Goal: Information Seeking & Learning: Find contact information

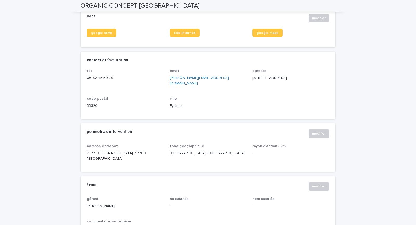
scroll to position [221, 0]
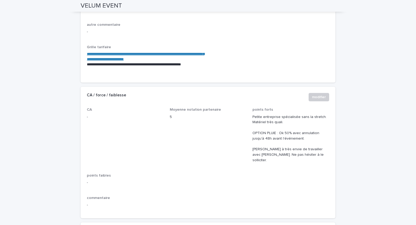
scroll to position [508, 0]
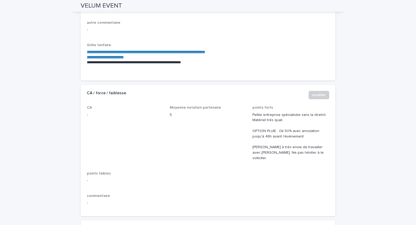
click at [160, 50] on link "**********" at bounding box center [146, 54] width 118 height 9
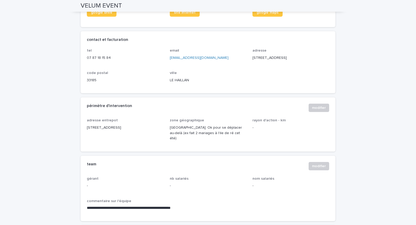
scroll to position [237, 0]
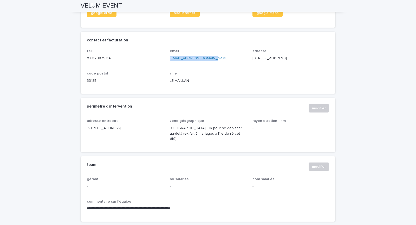
drag, startPoint x: 220, startPoint y: 58, endPoint x: 167, endPoint y: 59, distance: 52.8
click at [167, 59] on div "tel 07 87 18 15 84 email contact@velum-event.com adresse 9 rue Galilée code pos…" at bounding box center [208, 68] width 242 height 38
copy link "contact@velum-event.com"
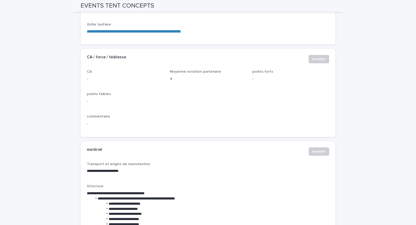
scroll to position [514, 0]
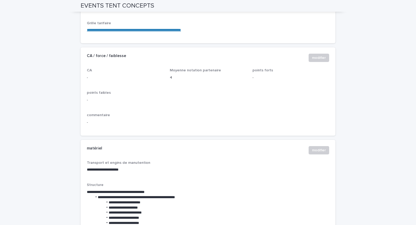
click at [160, 32] on link "**********" at bounding box center [134, 30] width 94 height 4
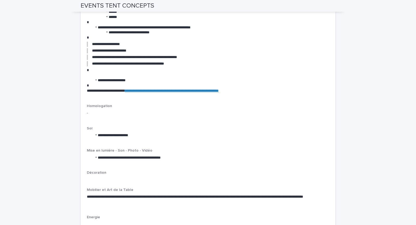
scroll to position [779, 0]
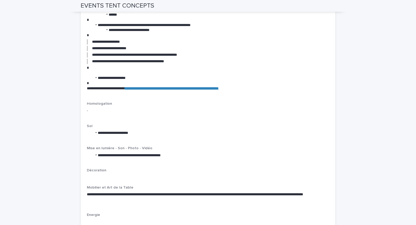
click at [169, 90] on link "**********" at bounding box center [172, 88] width 94 height 4
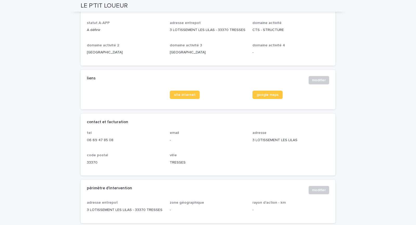
scroll to position [146, 0]
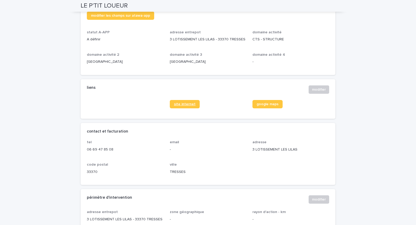
click at [188, 106] on link "site internet" at bounding box center [185, 104] width 30 height 8
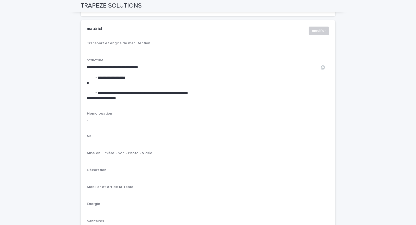
scroll to position [634, 0]
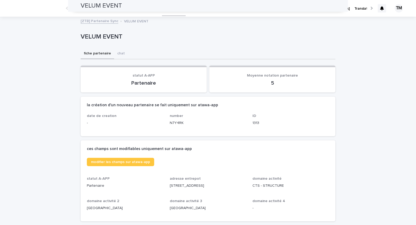
scroll to position [237, 0]
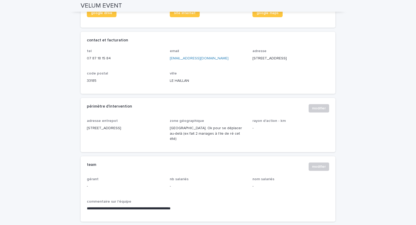
click at [157, 109] on div "périmètre d'intervention modifier" at bounding box center [208, 108] width 242 height 8
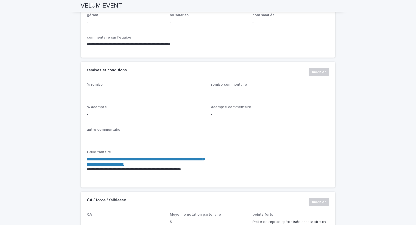
scroll to position [393, 0]
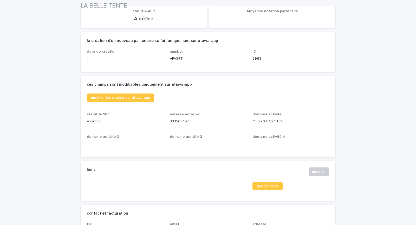
scroll to position [66, 0]
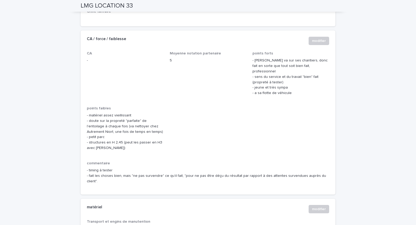
scroll to position [439, 0]
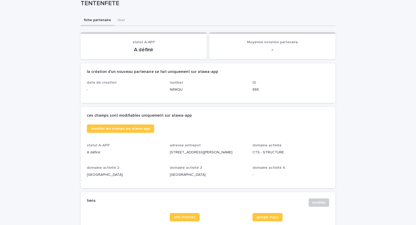
scroll to position [42, 0]
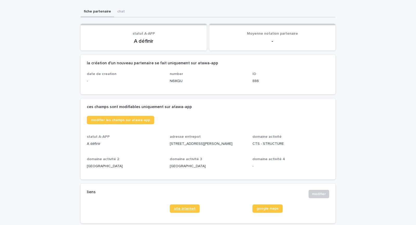
click at [179, 212] on link "site internet" at bounding box center [185, 208] width 30 height 8
